Goal: Task Accomplishment & Management: Complete application form

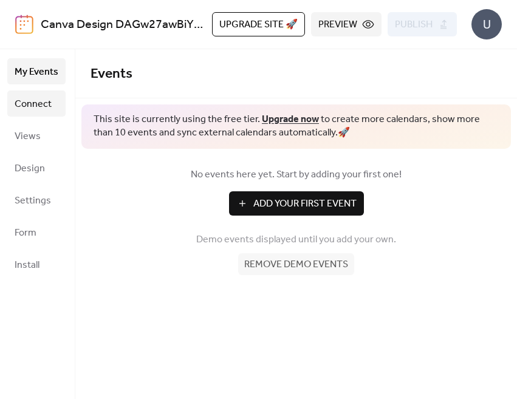
click at [32, 101] on span "Connect" at bounding box center [33, 104] width 37 height 19
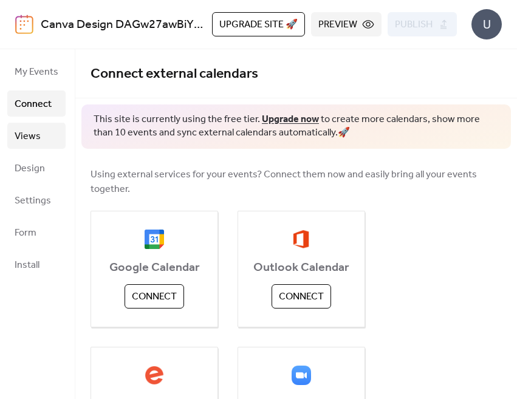
click at [33, 137] on span "Views" at bounding box center [28, 136] width 26 height 19
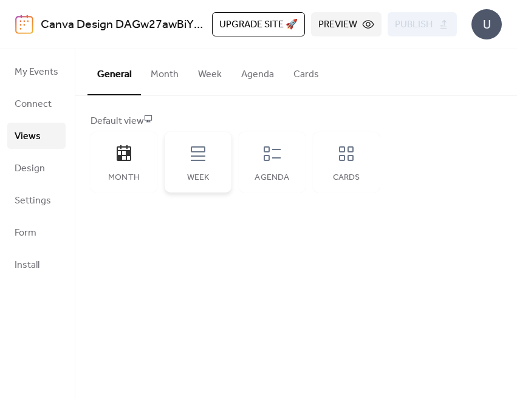
click at [193, 166] on div "Week" at bounding box center [198, 162] width 67 height 61
click at [160, 78] on button "Month" at bounding box center [164, 71] width 47 height 45
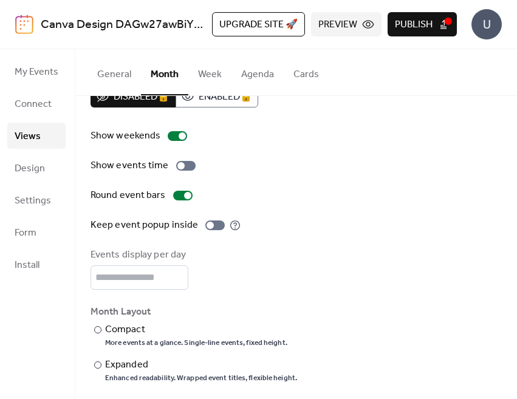
scroll to position [31, 0]
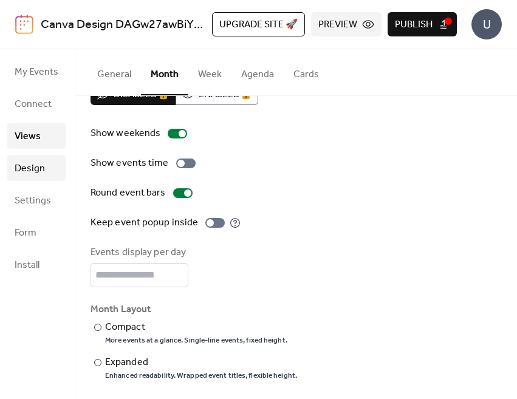
click at [27, 169] on span "Design" at bounding box center [30, 168] width 30 height 19
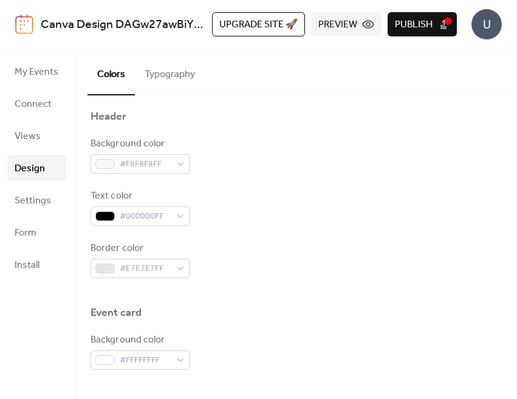
scroll to position [457, 0]
click at [181, 166] on div "#F8F8F8FF" at bounding box center [141, 163] width 100 height 19
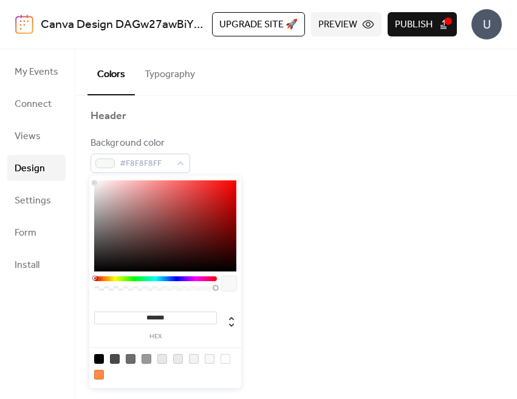
type input "***"
click at [167, 288] on div at bounding box center [155, 288] width 119 height 5
type input "**********"
click at [98, 288] on div at bounding box center [155, 288] width 119 height 5
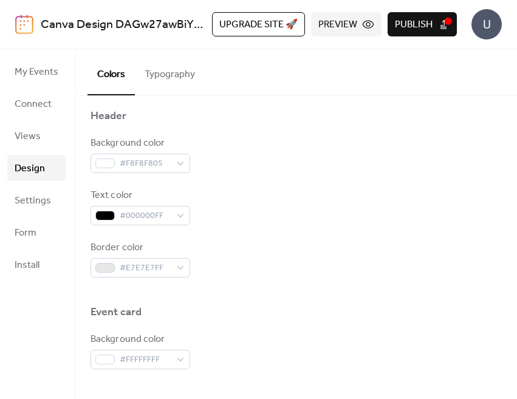
click at [218, 167] on div "Background color #F8F8F805" at bounding box center [296, 154] width 411 height 37
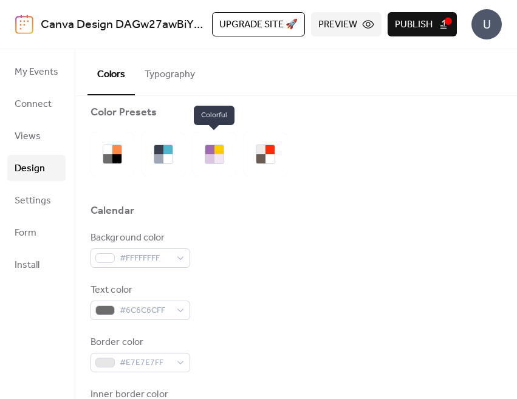
scroll to position [9, 0]
click at [215, 153] on div at bounding box center [219, 150] width 9 height 9
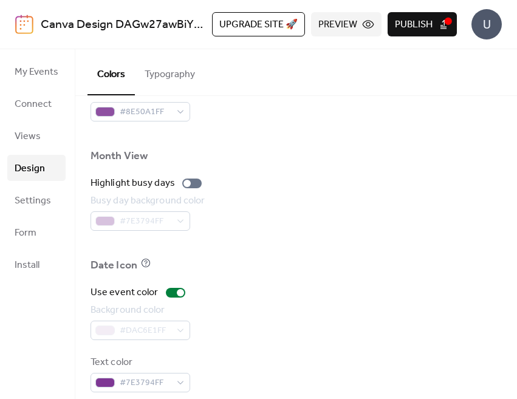
scroll to position [717, 0]
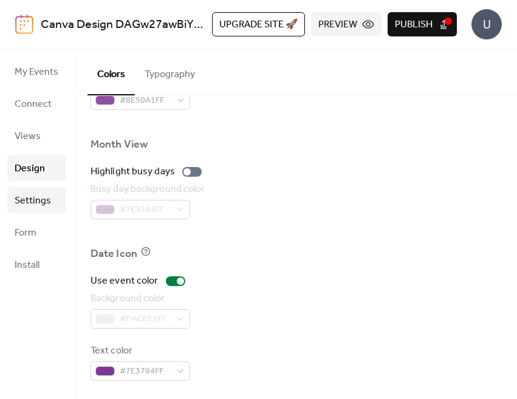
click at [34, 204] on span "Settings" at bounding box center [33, 200] width 36 height 19
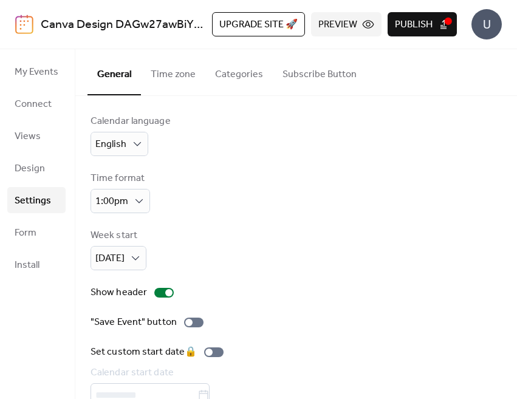
scroll to position [57, 0]
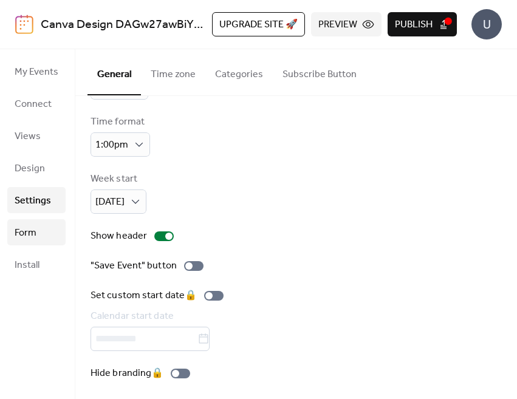
click at [26, 234] on span "Form" at bounding box center [26, 233] width 22 height 19
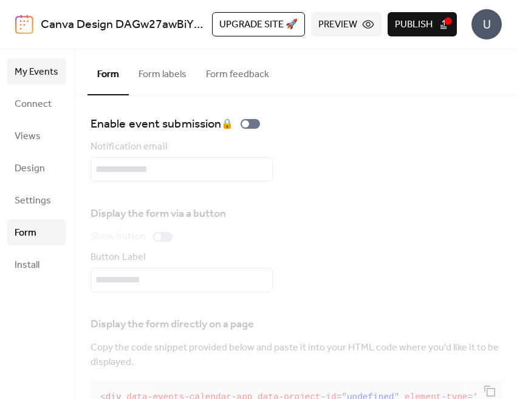
click at [33, 79] on span "My Events" at bounding box center [37, 72] width 44 height 19
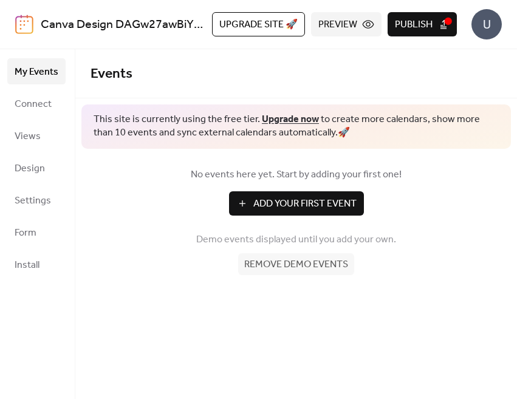
click at [239, 202] on button "Add Your First Event" at bounding box center [296, 203] width 135 height 24
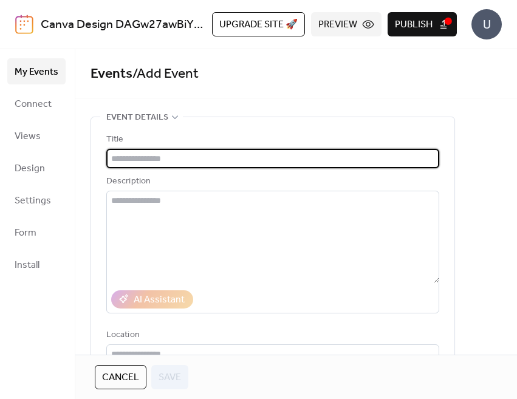
click at [165, 163] on input "text" at bounding box center [272, 158] width 333 height 19
